Goal: Navigation & Orientation: Find specific page/section

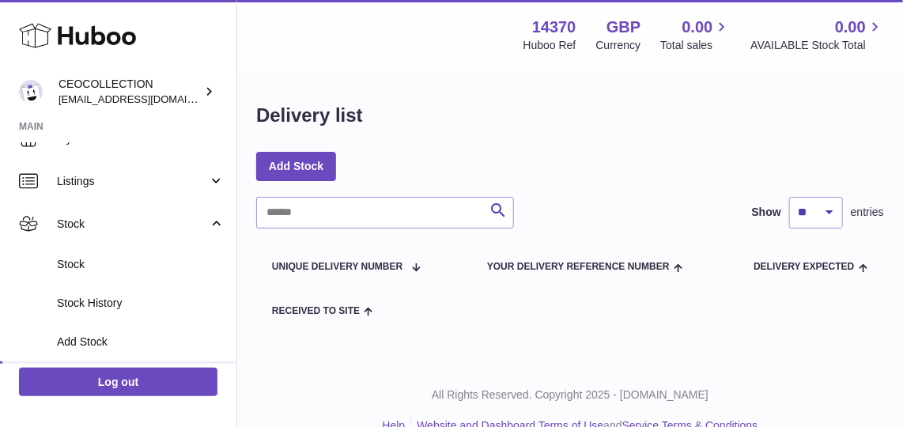
scroll to position [35, 0]
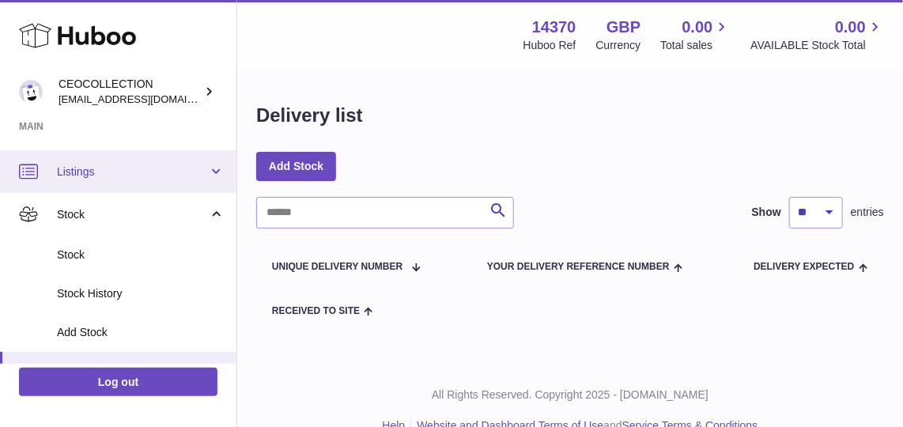
click at [127, 164] on span "Listings" at bounding box center [132, 171] width 151 height 15
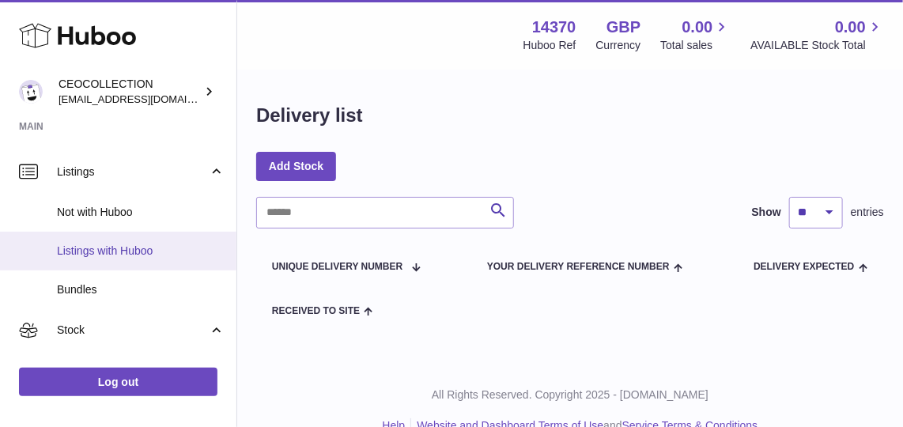
click at [157, 254] on span "Listings with Huboo" at bounding box center [141, 250] width 168 height 15
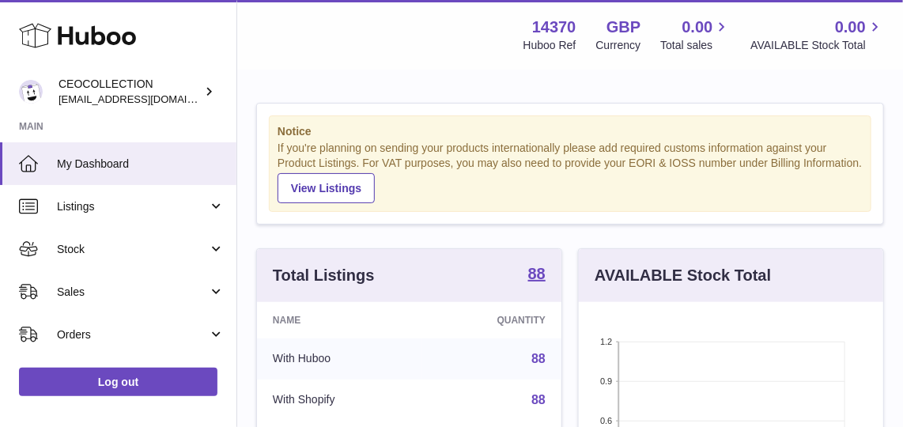
scroll to position [247, 305]
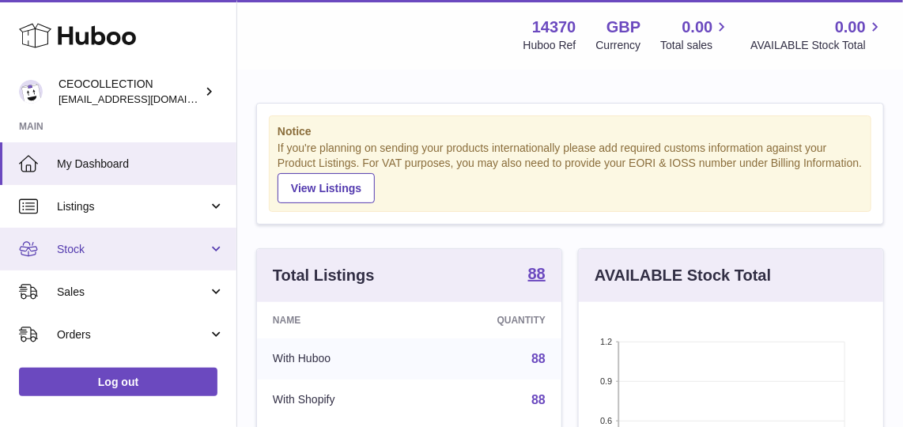
click at [126, 240] on link "Stock" at bounding box center [118, 249] width 236 height 43
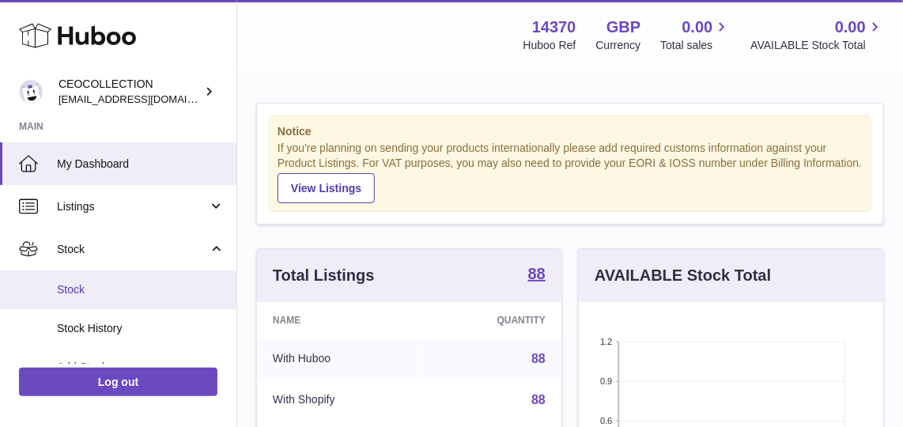
click at [150, 293] on span "Stock" at bounding box center [141, 289] width 168 height 15
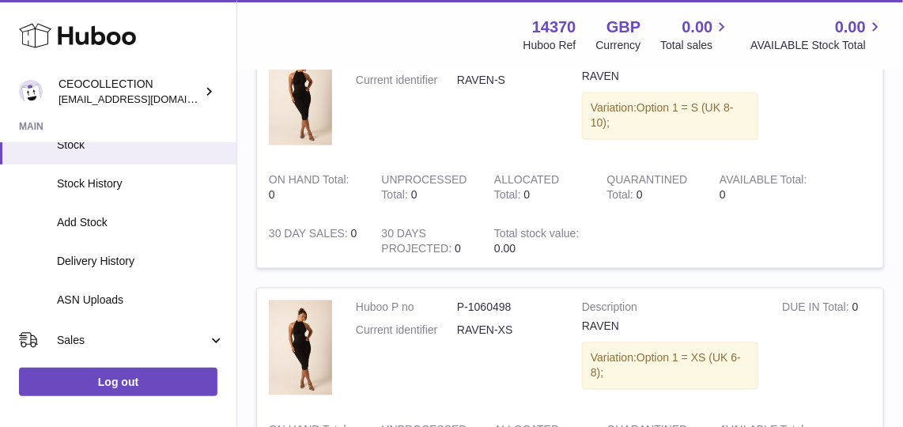
scroll to position [997, 0]
click at [577, 327] on td "Description RAVEN Variation: Option 1 = XS (UK 6-8);" at bounding box center [670, 348] width 200 height 123
